Goal: Check status

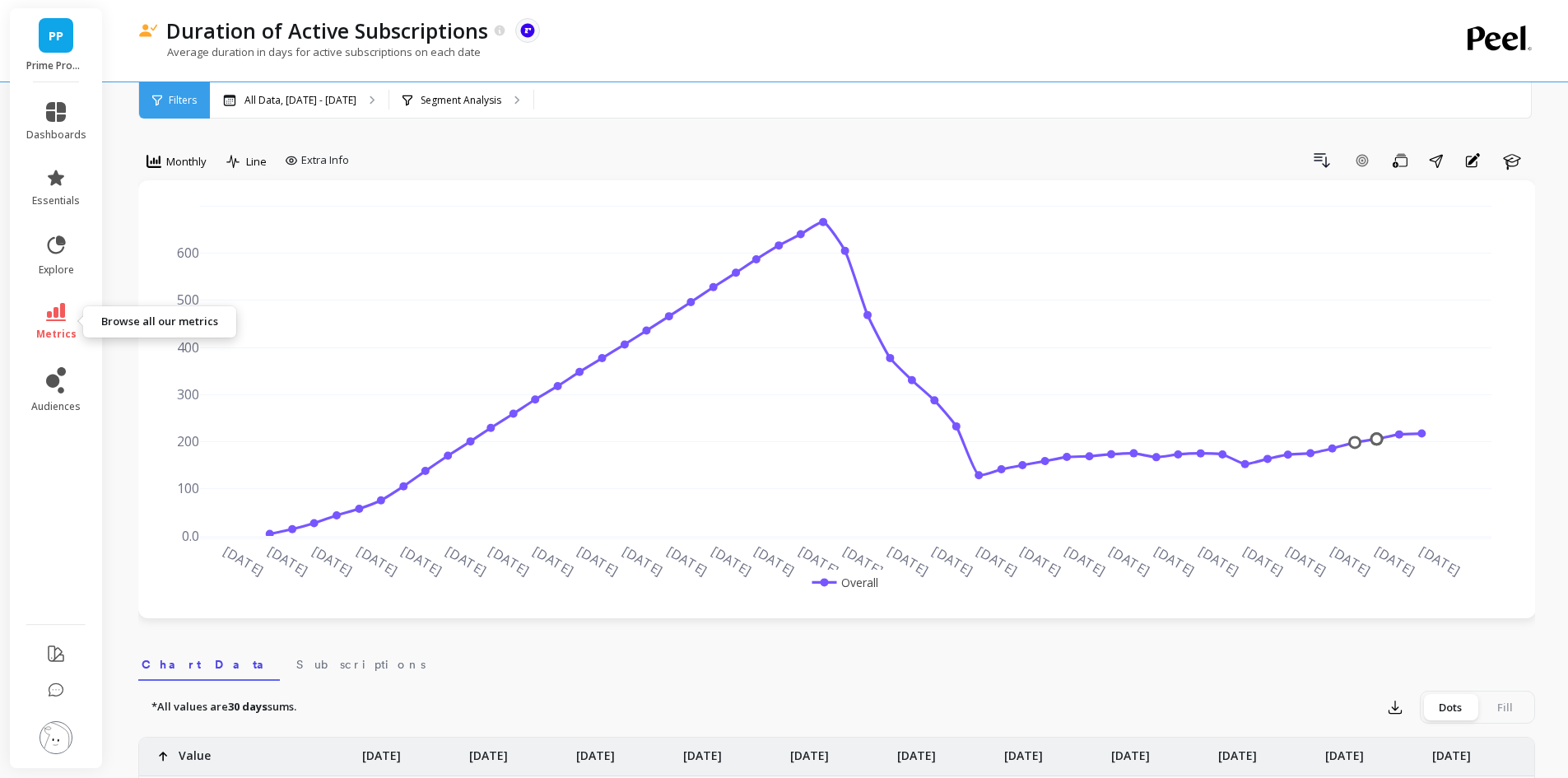
click at [50, 334] on span "metrics" at bounding box center [56, 334] width 40 height 13
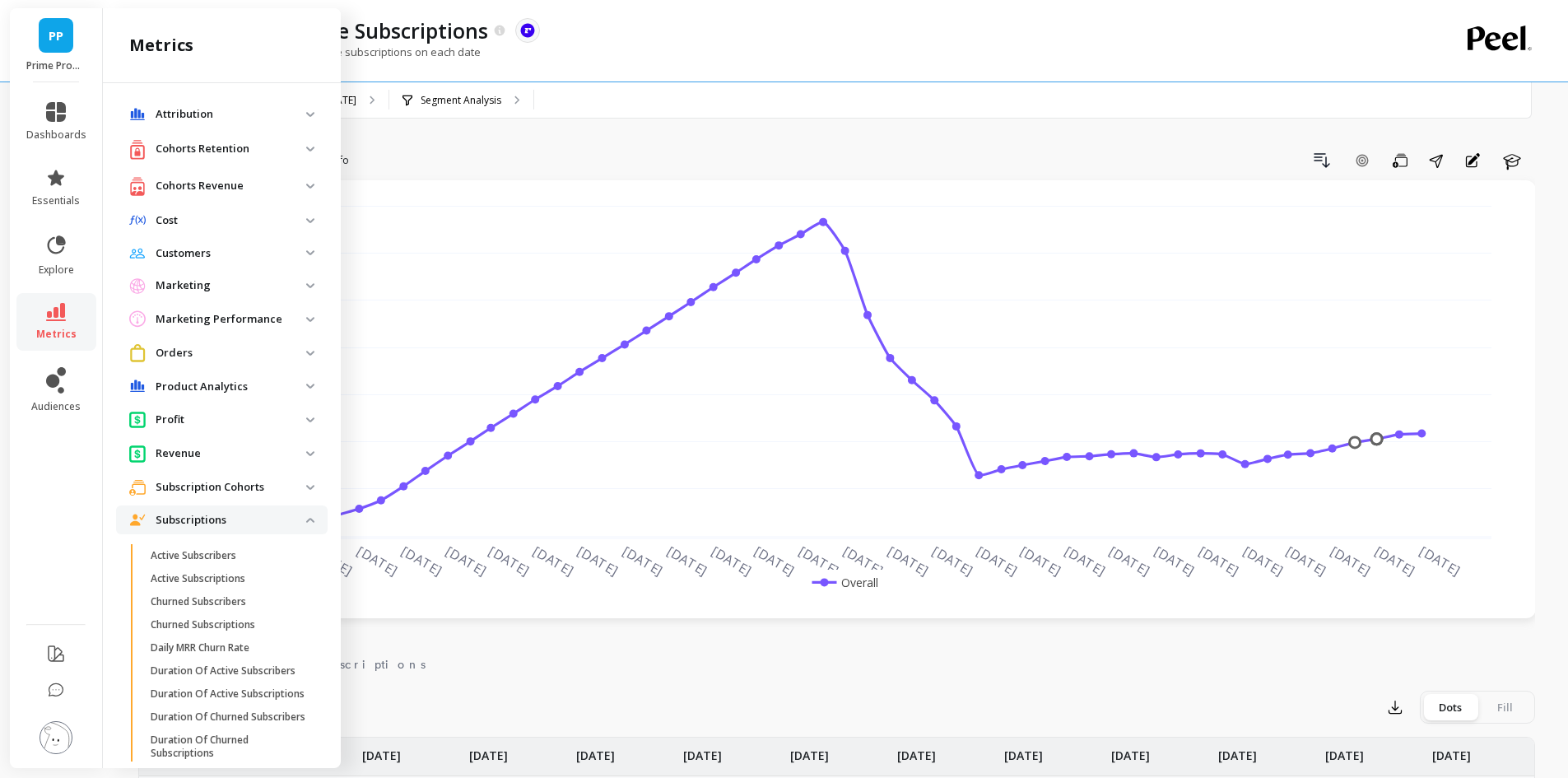
scroll to position [280, 0]
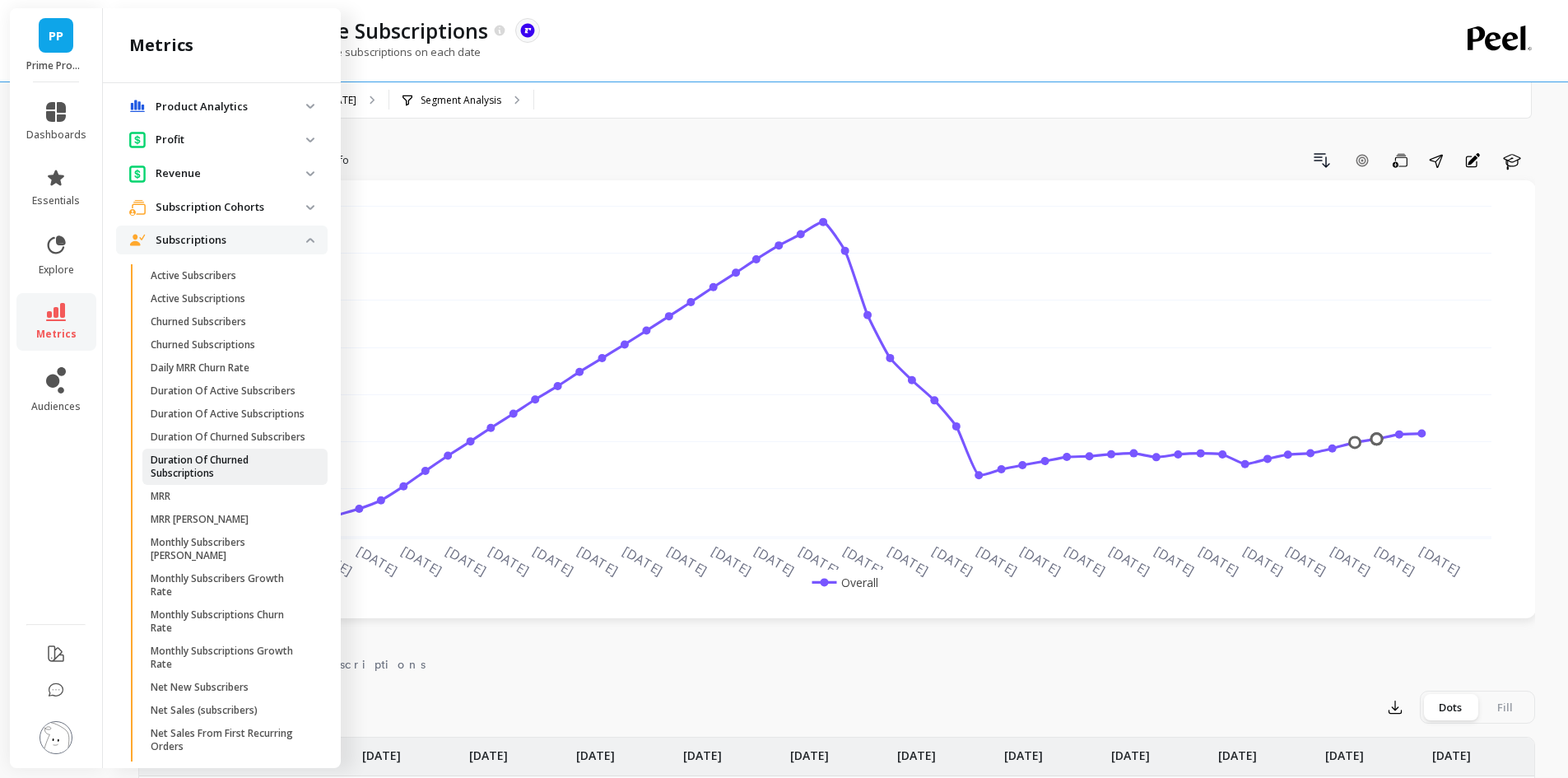
click at [219, 485] on link "Duration Of Churned Subscriptions" at bounding box center [235, 466] width 185 height 36
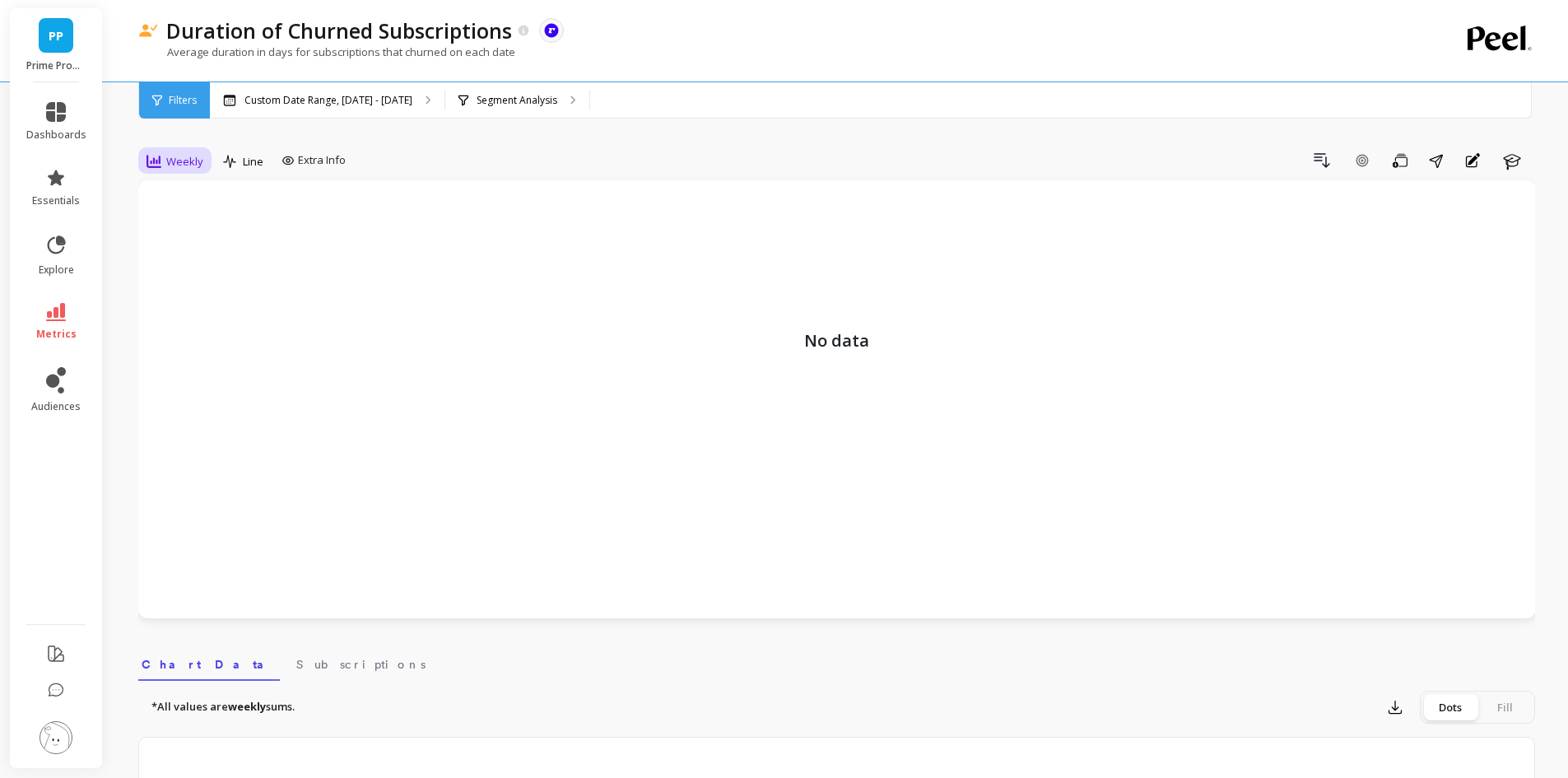
click at [174, 168] on span "Weekly" at bounding box center [184, 162] width 37 height 16
click at [193, 294] on div "Monthly" at bounding box center [199, 292] width 94 height 16
click at [354, 100] on p "Custom Date Range, [DATE] - [DATE]" at bounding box center [328, 100] width 168 height 13
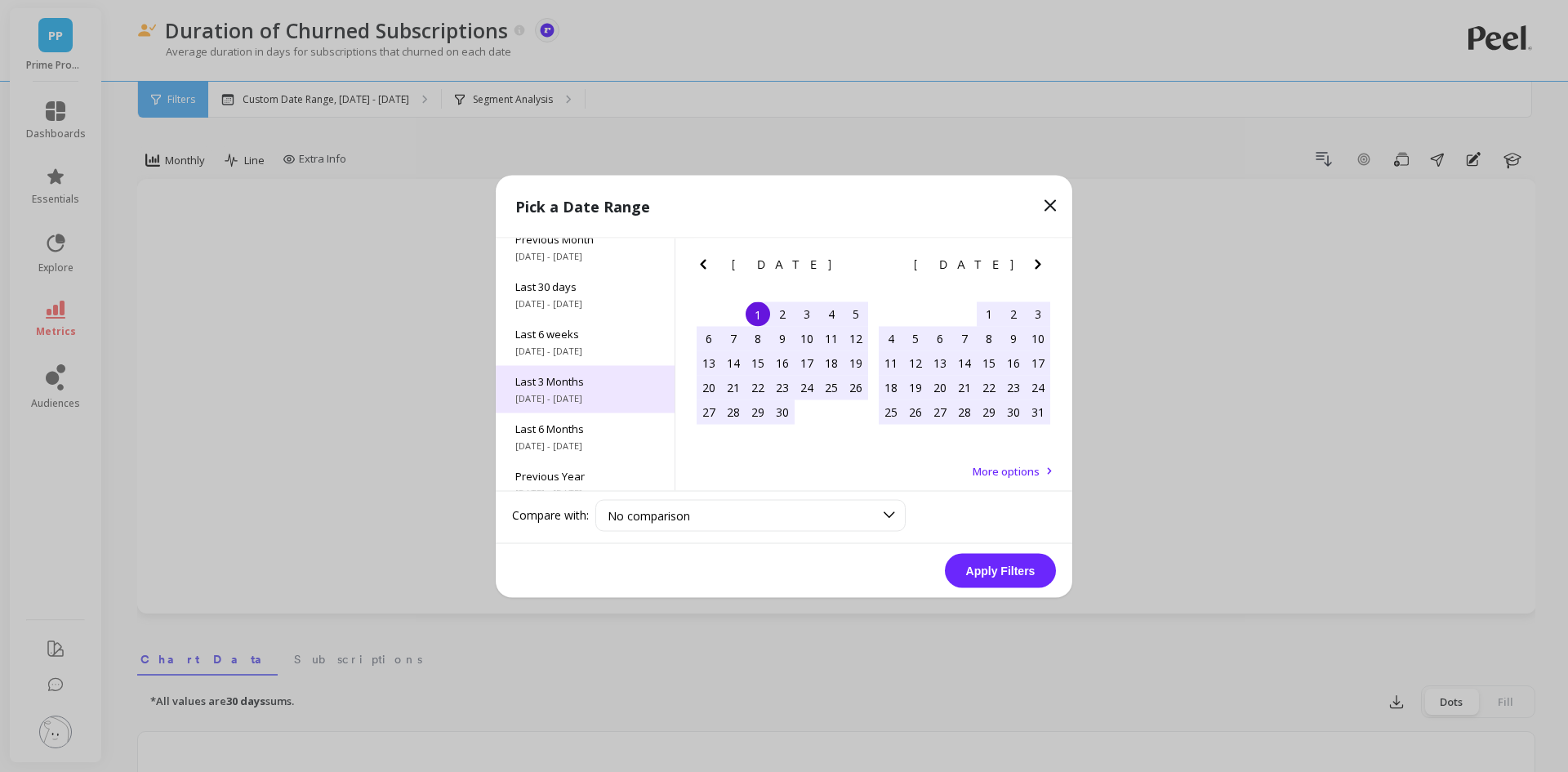
scroll to position [221, 0]
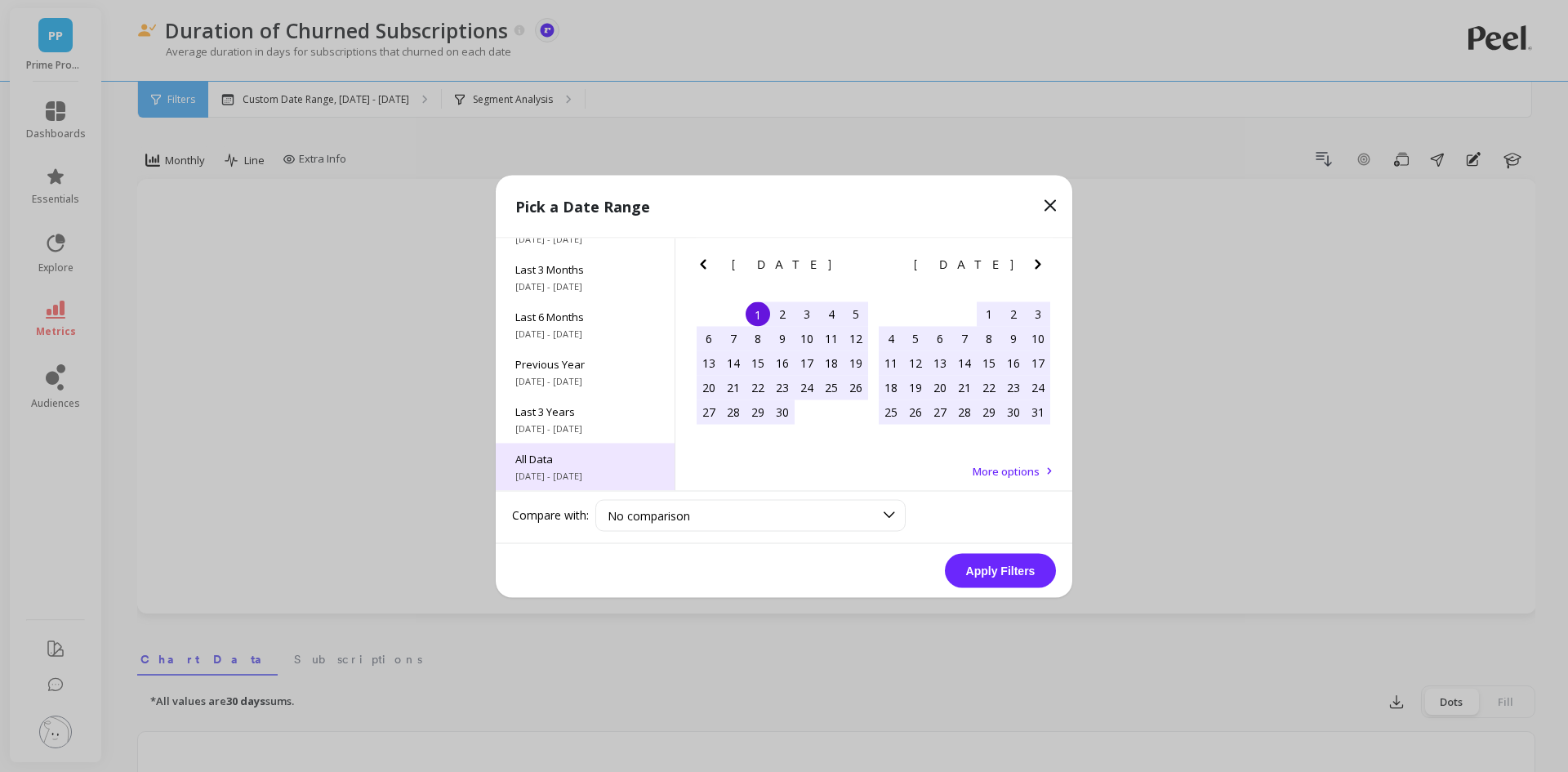
click at [580, 451] on span "All Data" at bounding box center [585, 457] width 139 height 15
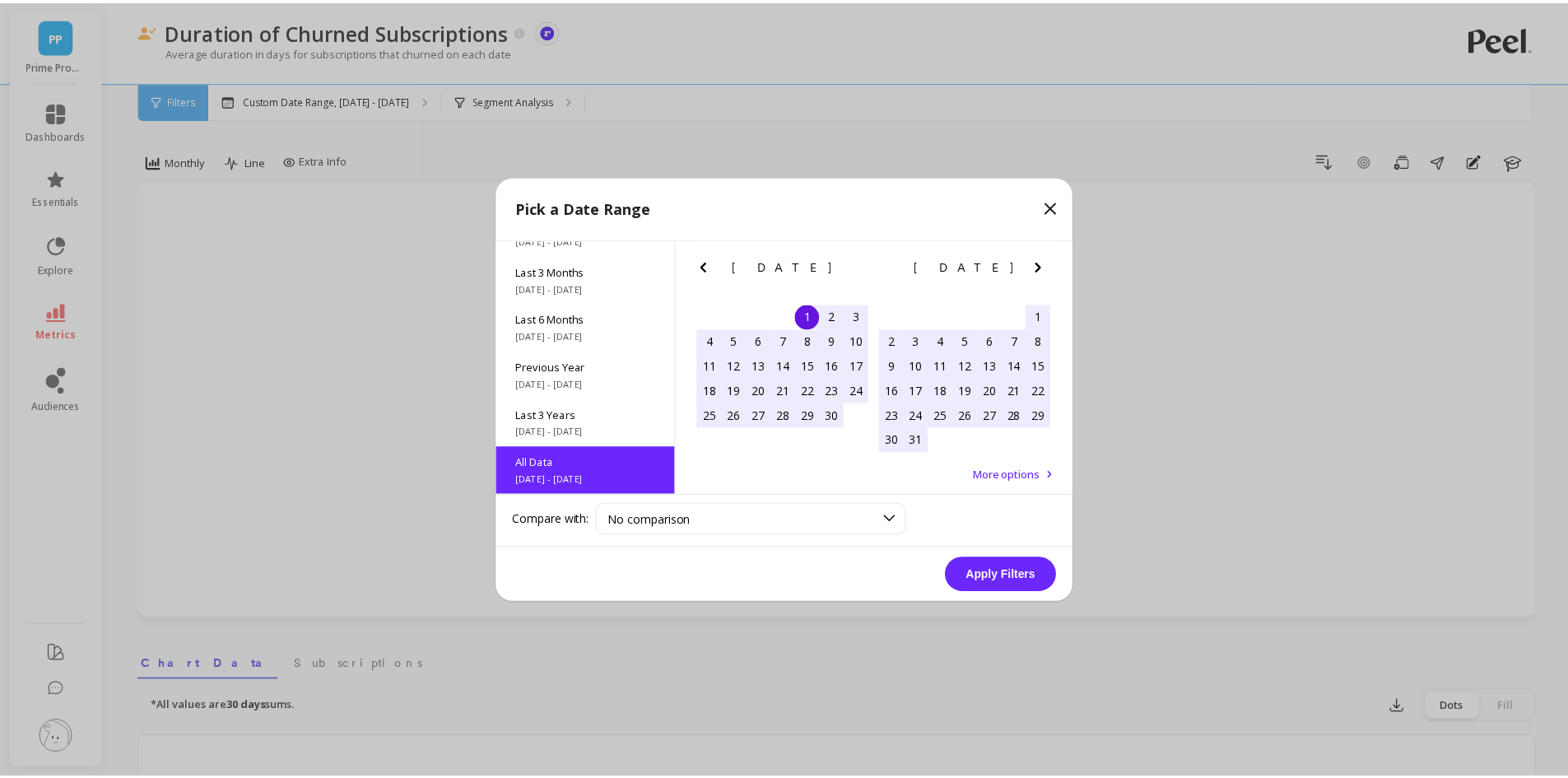
scroll to position [1, 0]
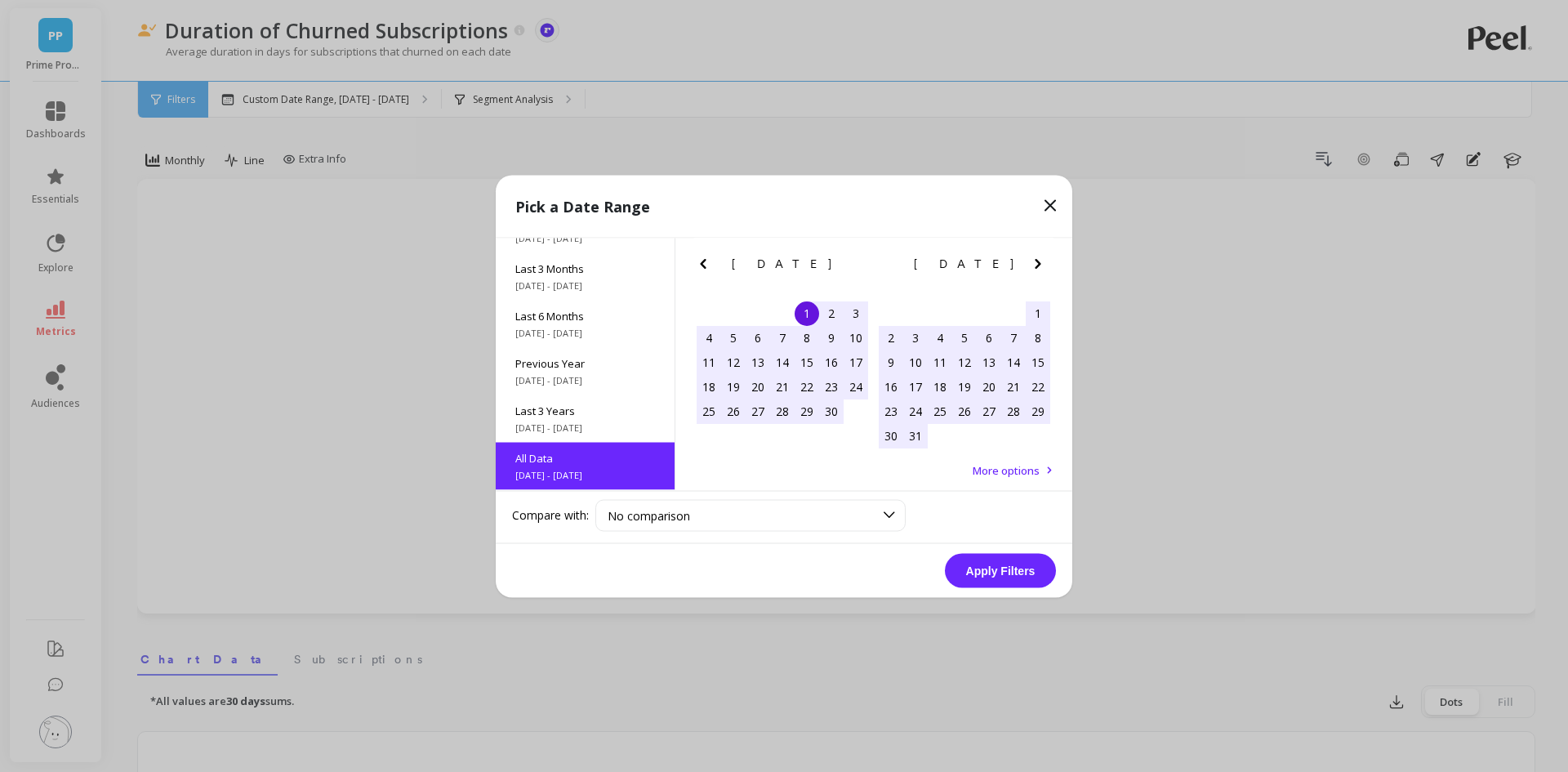
click at [1009, 564] on button "Apply Filters" at bounding box center [1000, 569] width 111 height 34
